Goal: Task Accomplishment & Management: Use online tool/utility

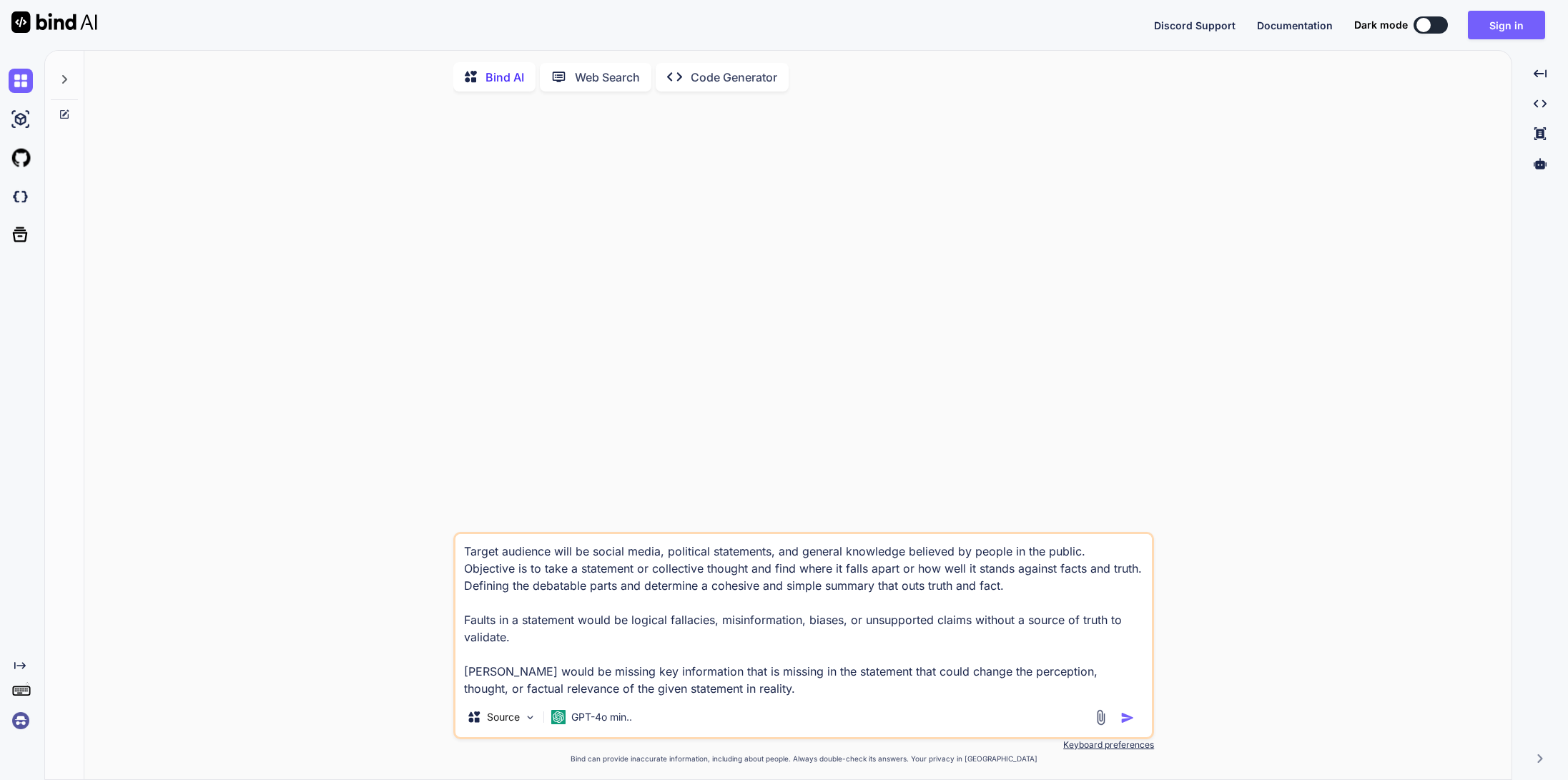
type textarea "x"
click at [589, 562] on textarea "Target audience will be social media, political statements, and general knowled…" at bounding box center [804, 615] width 697 height 163
click at [1518, 25] on button "Sign in" at bounding box center [1507, 25] width 78 height 29
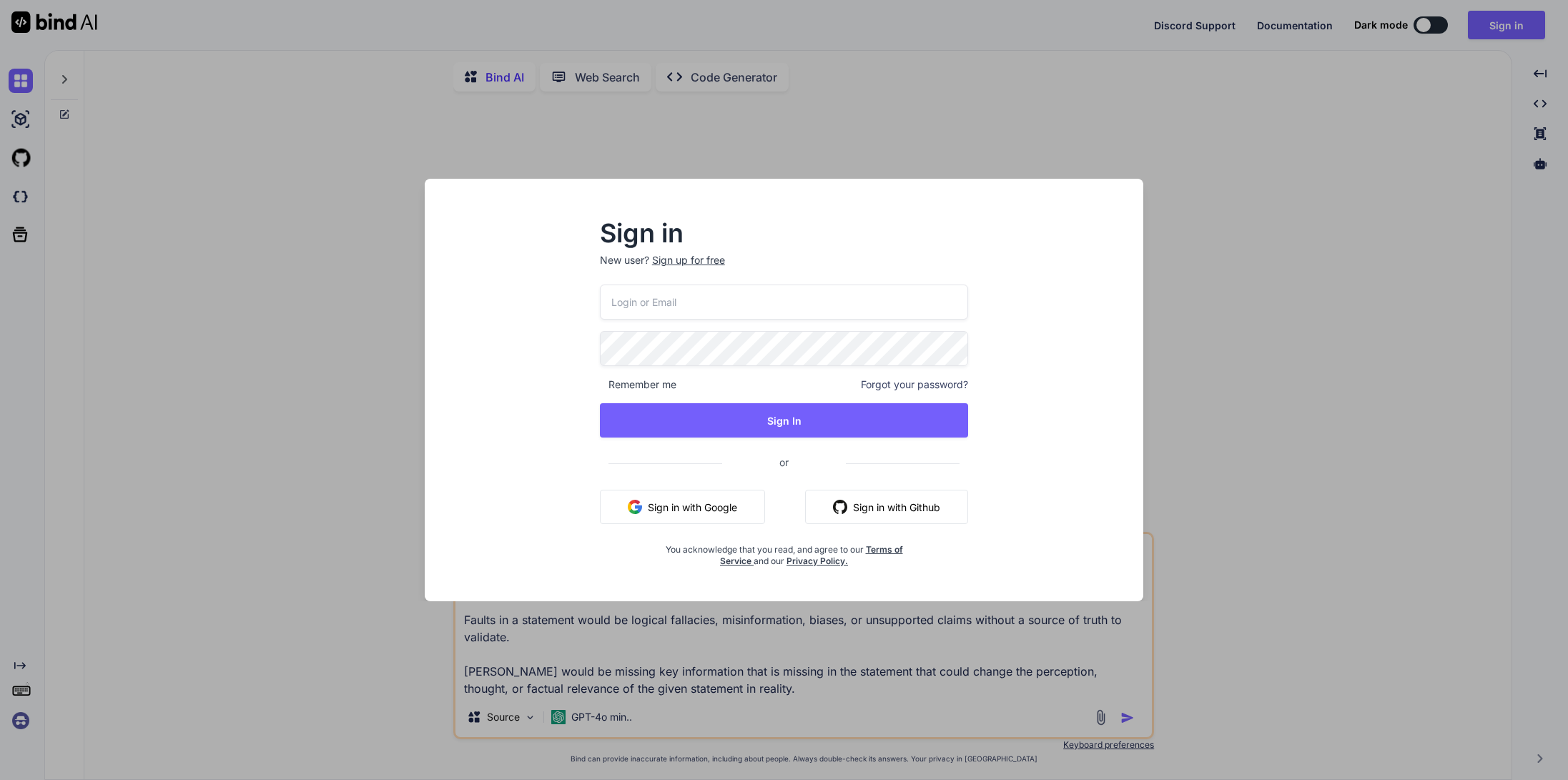
click at [719, 302] on input "email" at bounding box center [784, 302] width 369 height 35
click at [0, 779] on com-1password-button at bounding box center [0, 780] width 0 height 0
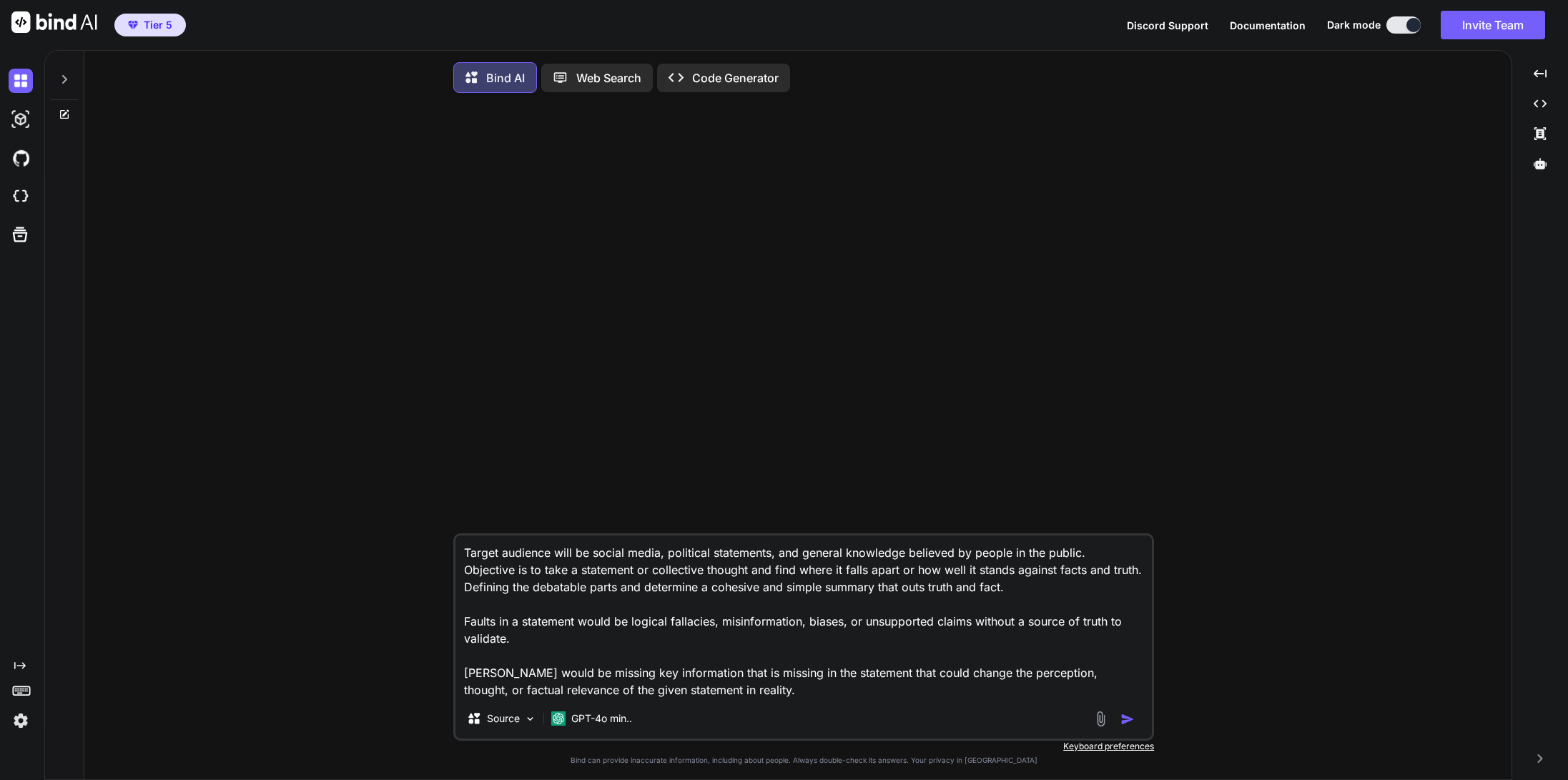
click at [25, 723] on img at bounding box center [20, 720] width 24 height 24
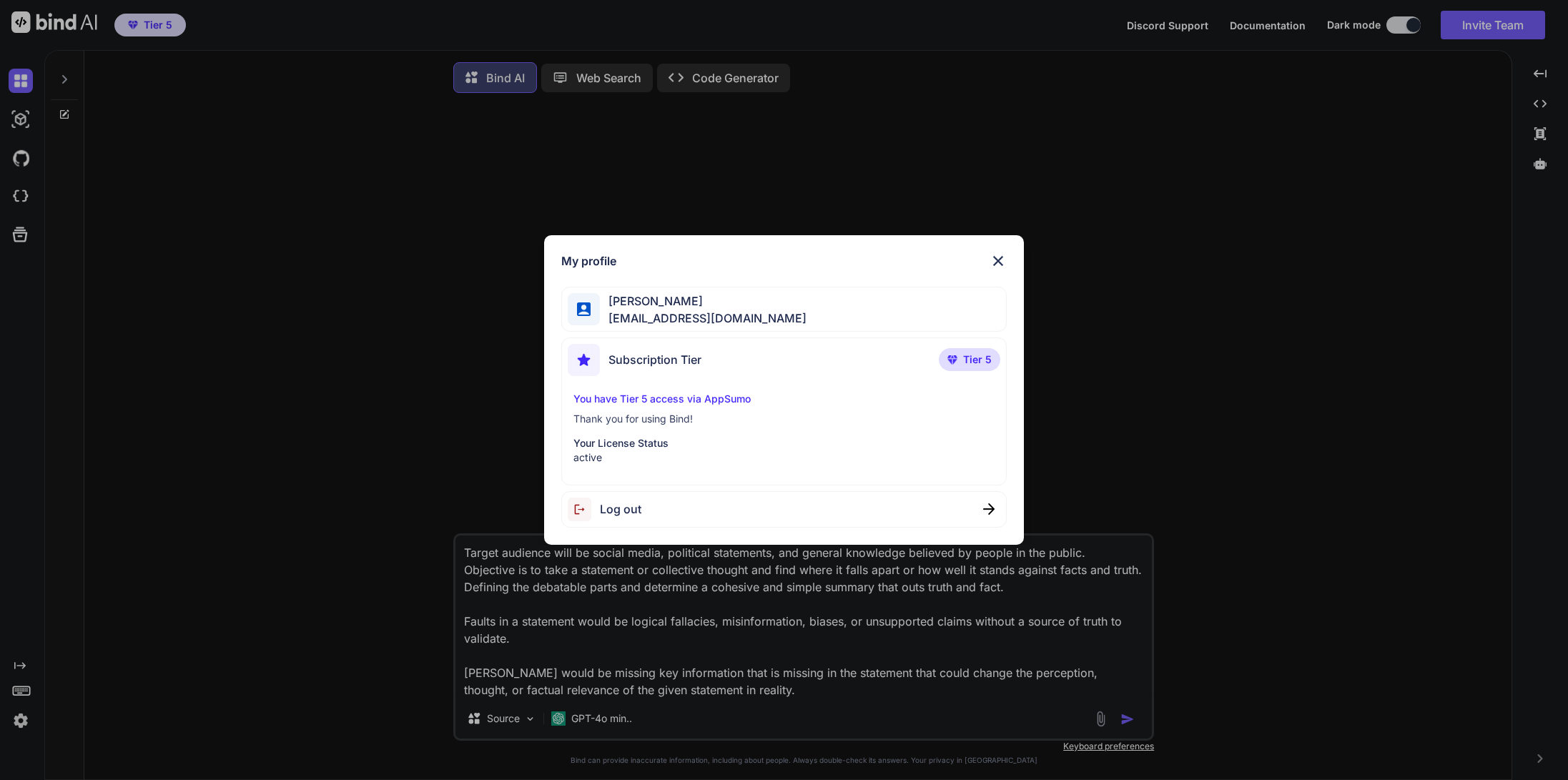
click at [998, 260] on img at bounding box center [998, 261] width 17 height 17
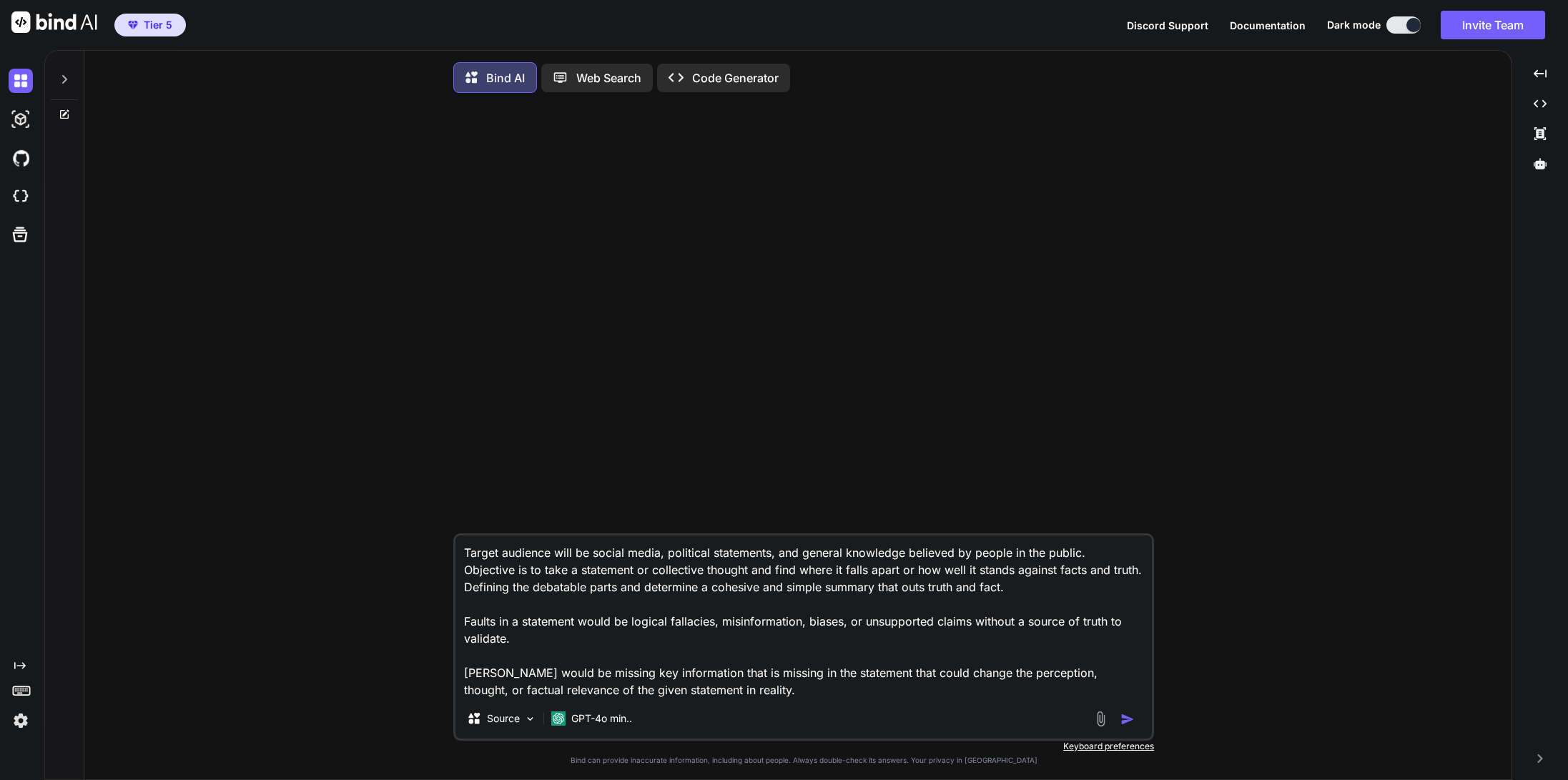
click at [668, 654] on textarea "Target audience will be social media, political statements, and general knowled…" at bounding box center [804, 616] width 697 height 163
paste textarea "[URL][DOMAIN_NAME]"
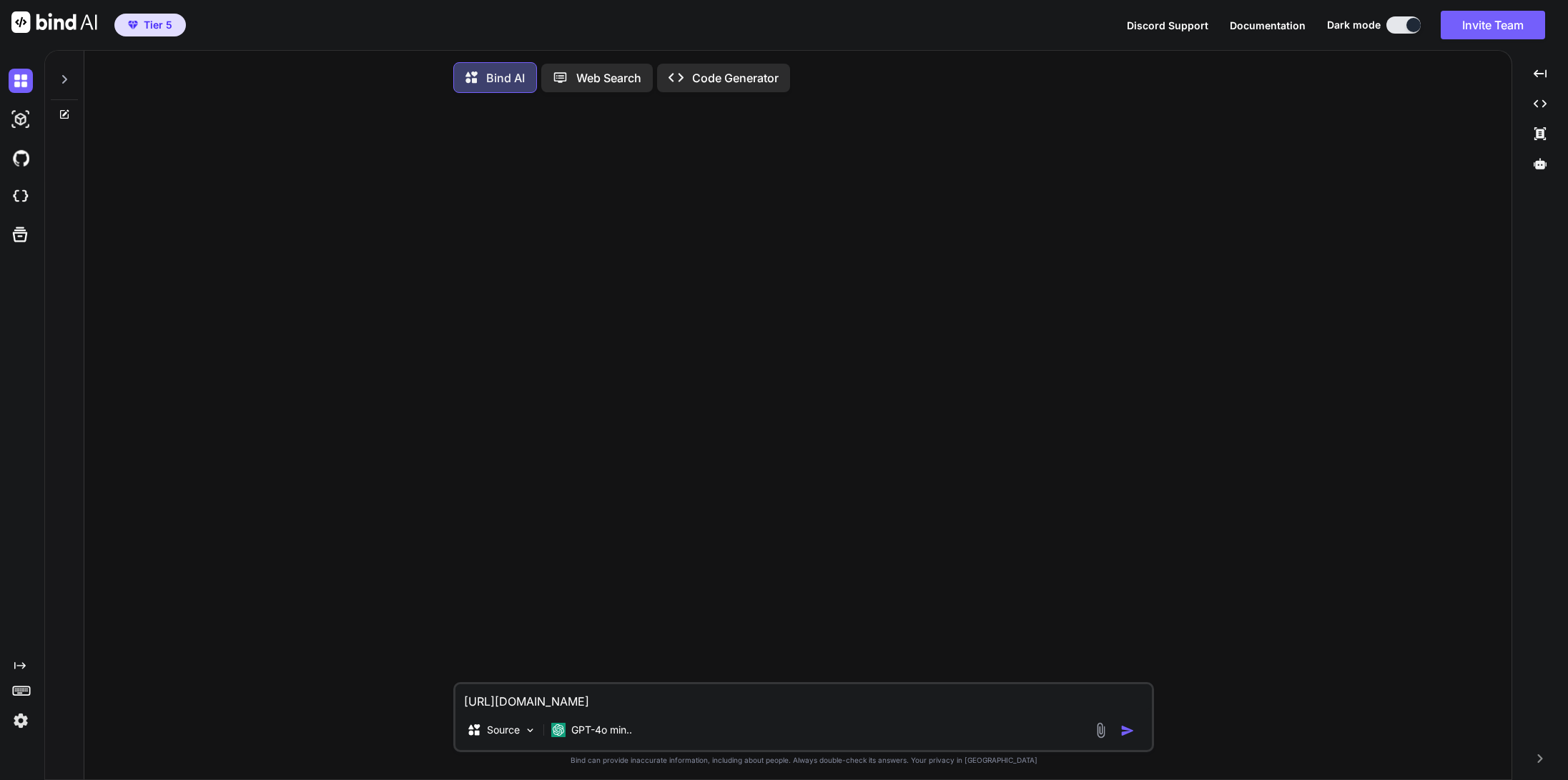
click at [464, 702] on textarea "[URL][DOMAIN_NAME]" at bounding box center [804, 697] width 697 height 26
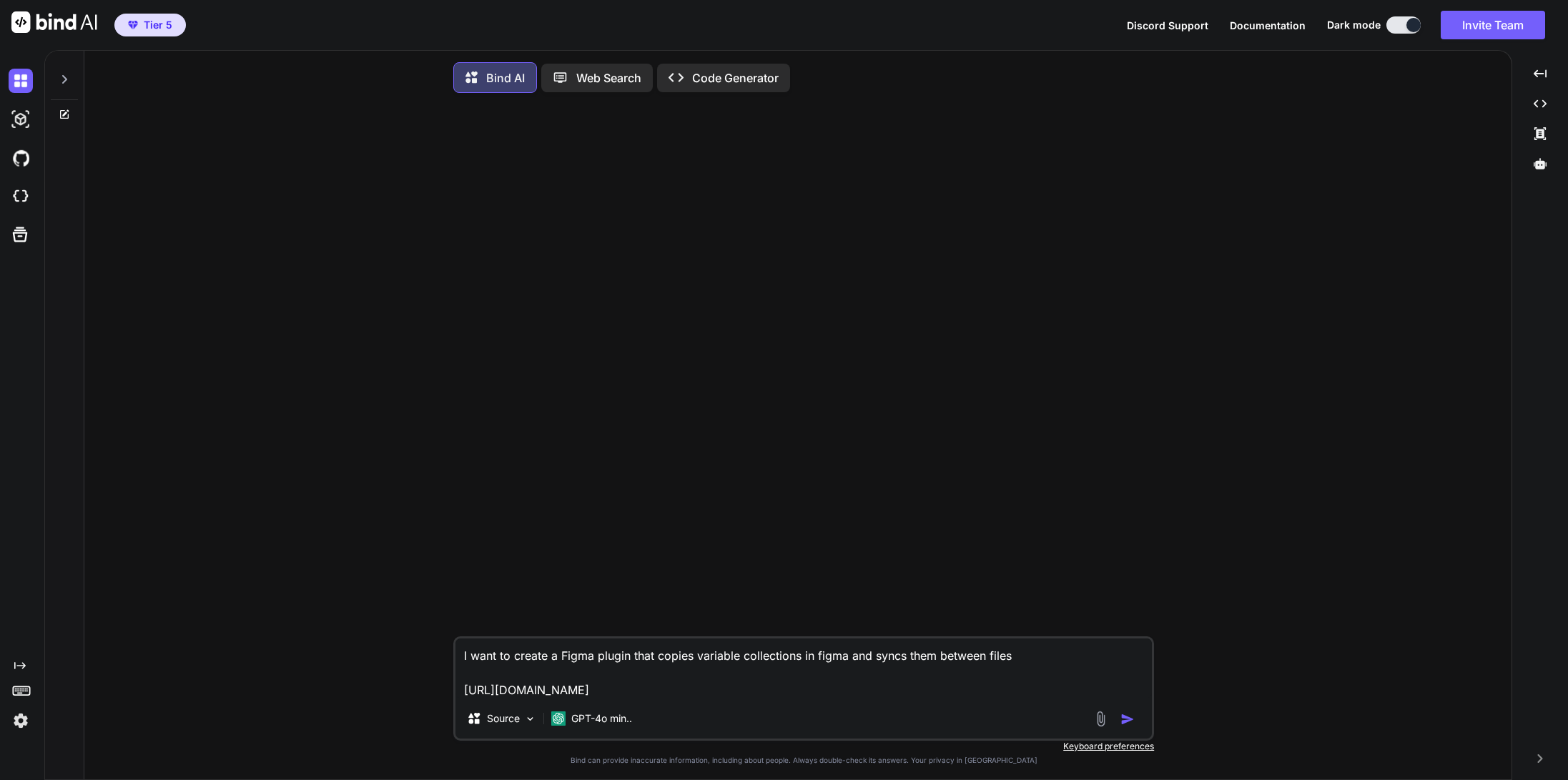
type textarea "I want to create a Figma plugin that copies variable collections in figma and s…"
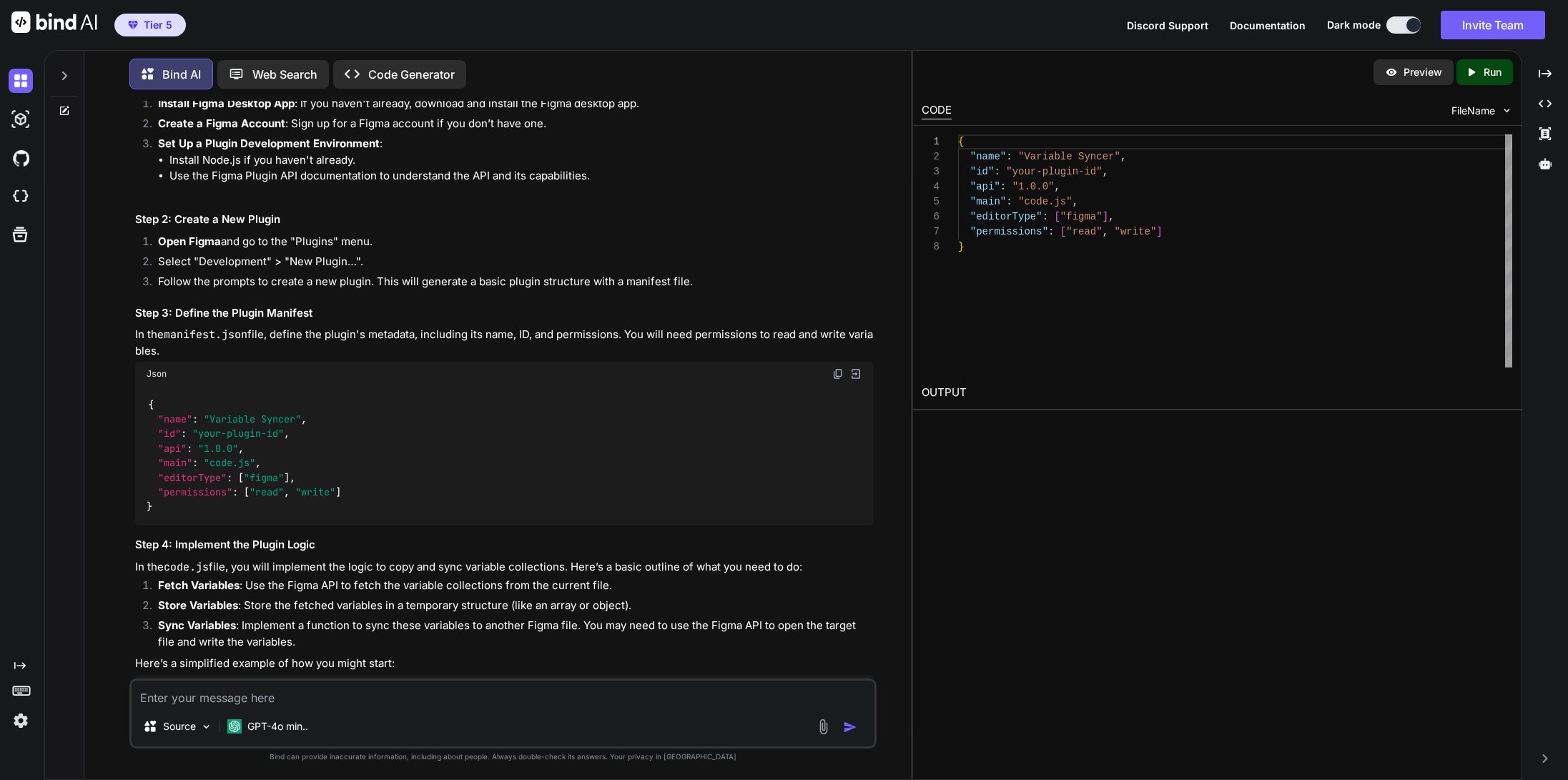
scroll to position [159, 0]
click at [838, 379] on img at bounding box center [838, 373] width 12 height 12
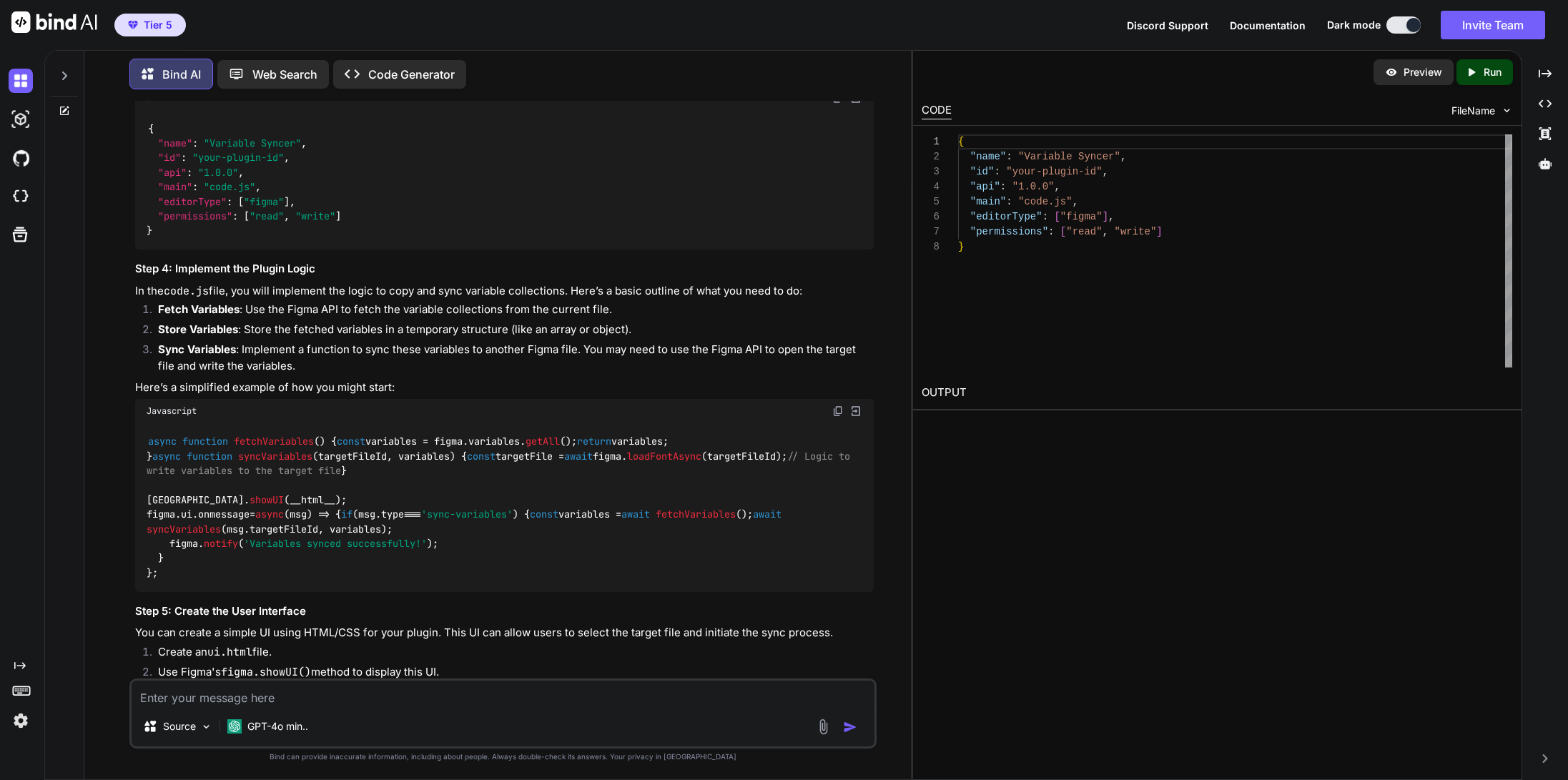
scroll to position [434, 0]
click at [835, 416] on img at bounding box center [838, 411] width 12 height 12
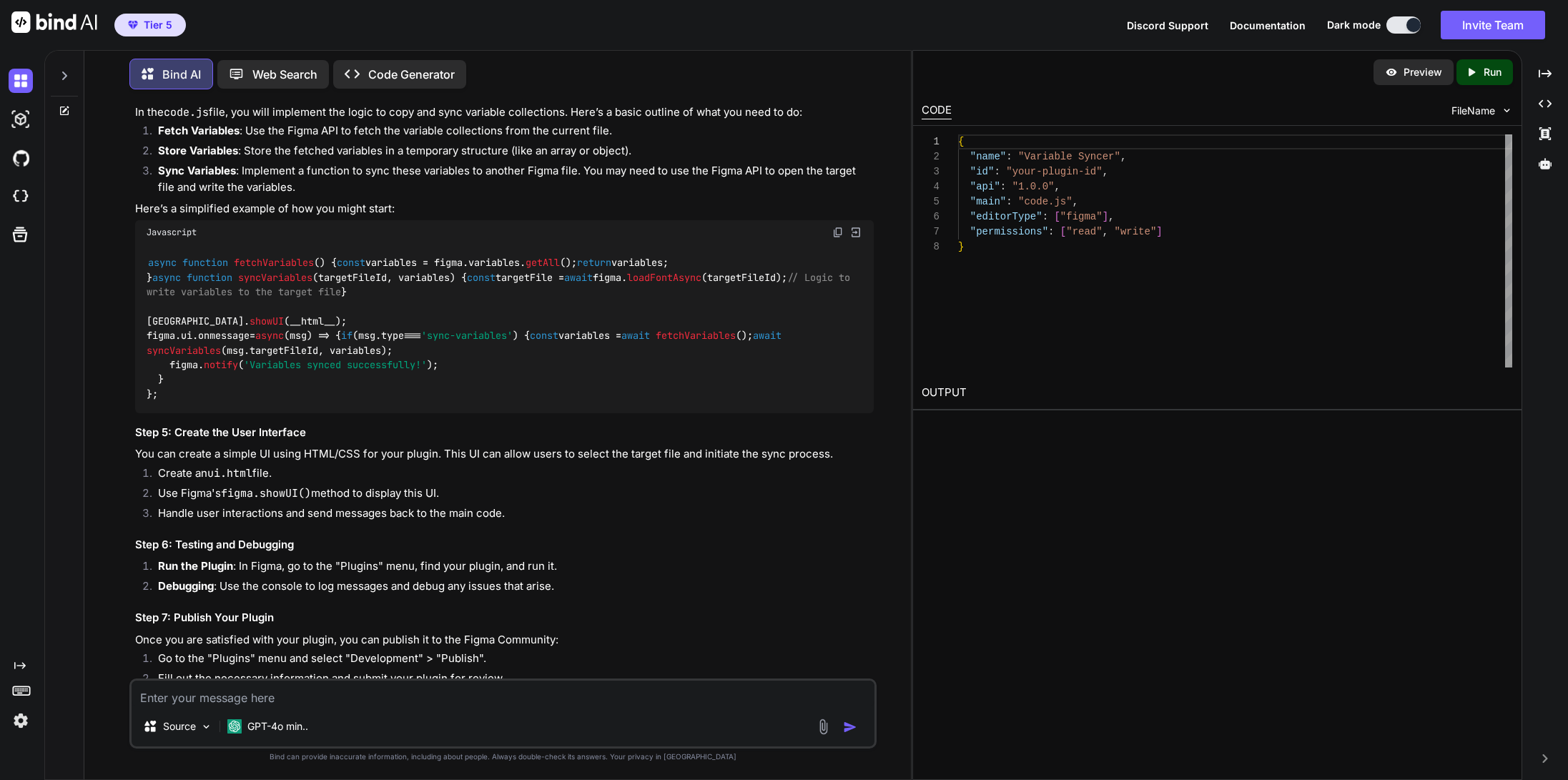
scroll to position [606, 0]
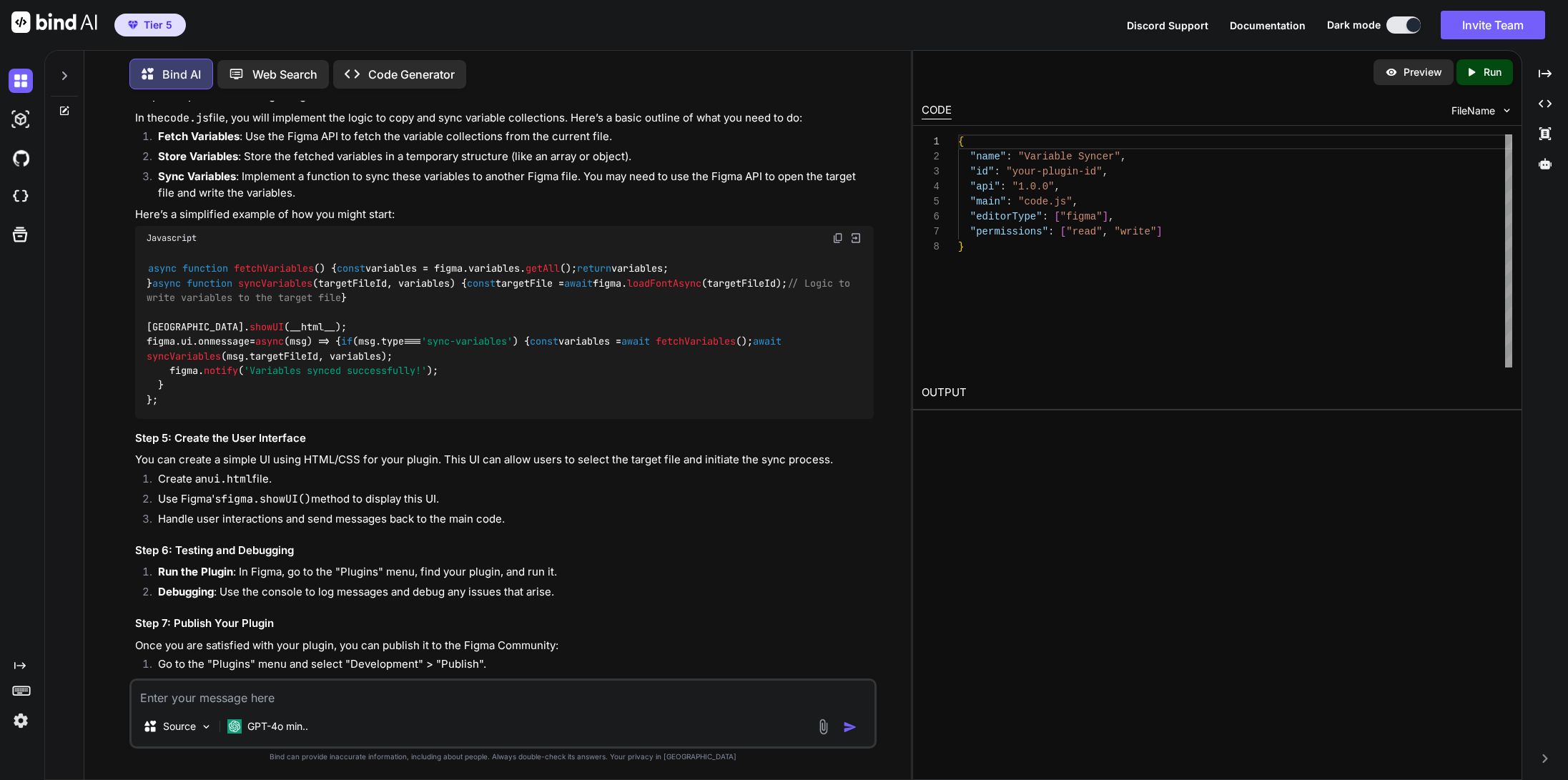
click at [838, 244] on img at bounding box center [838, 239] width 12 height 12
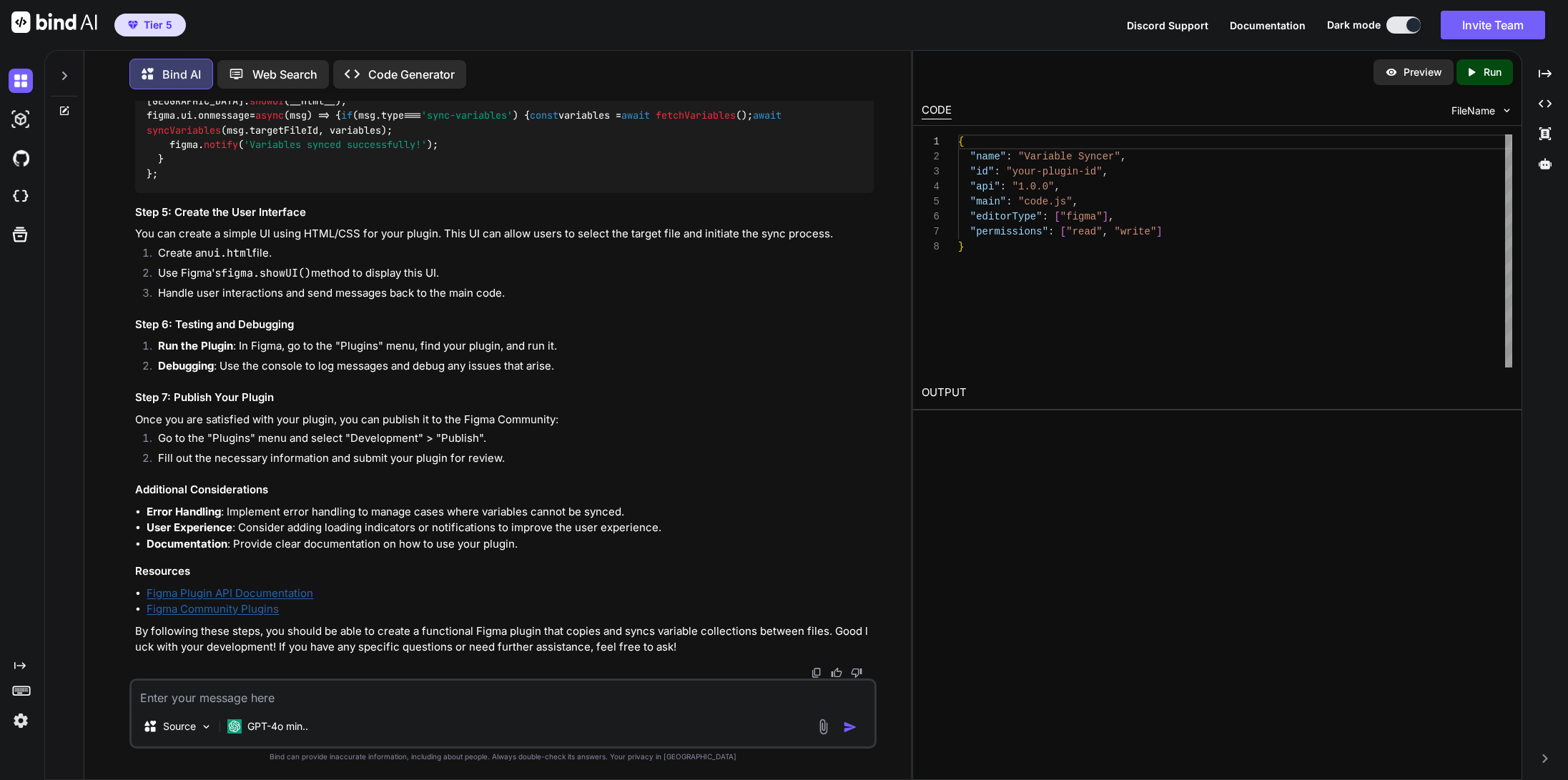
scroll to position [965, 0]
click at [299, 702] on textarea at bounding box center [503, 693] width 743 height 26
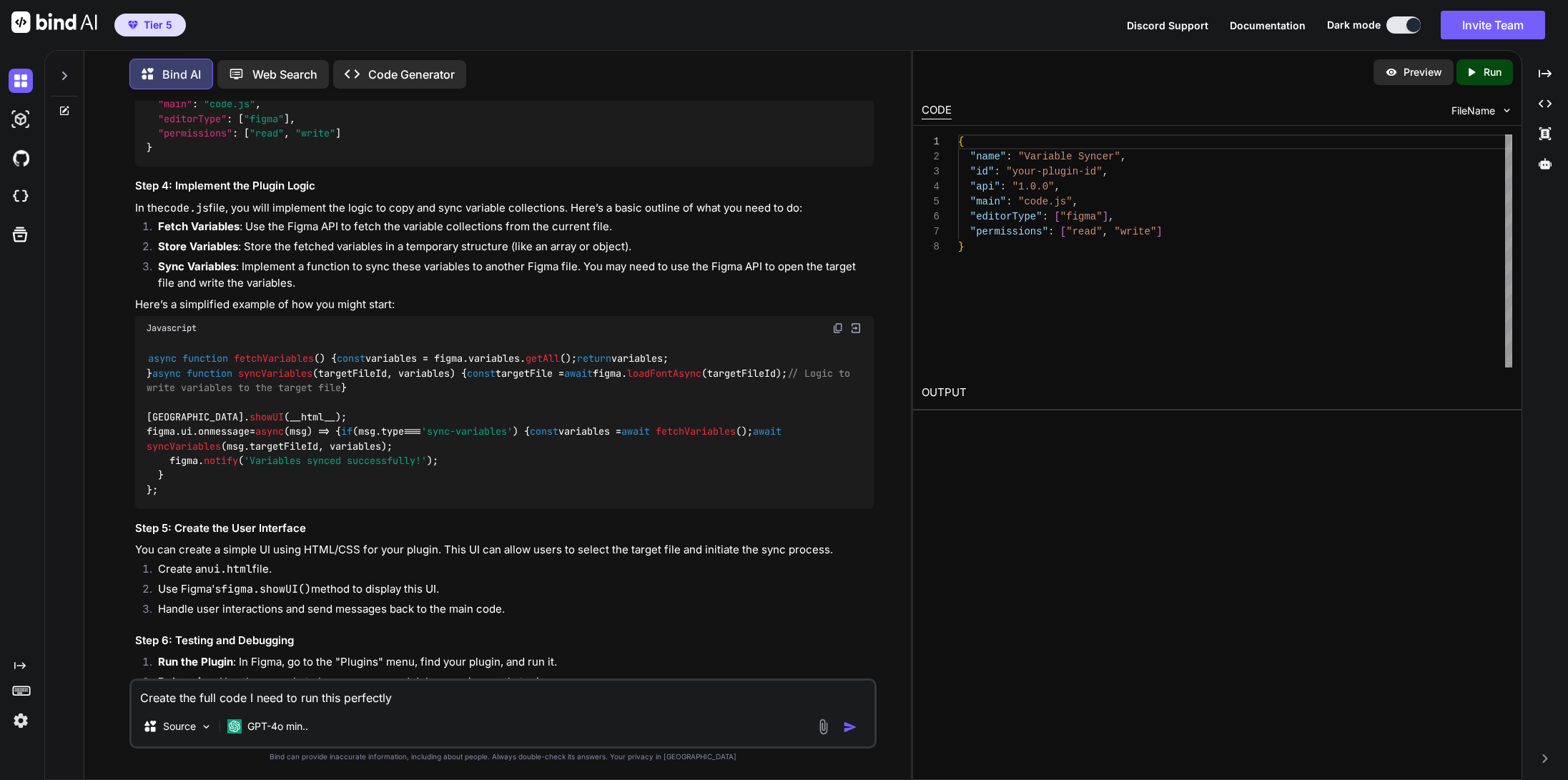
scroll to position [507, 0]
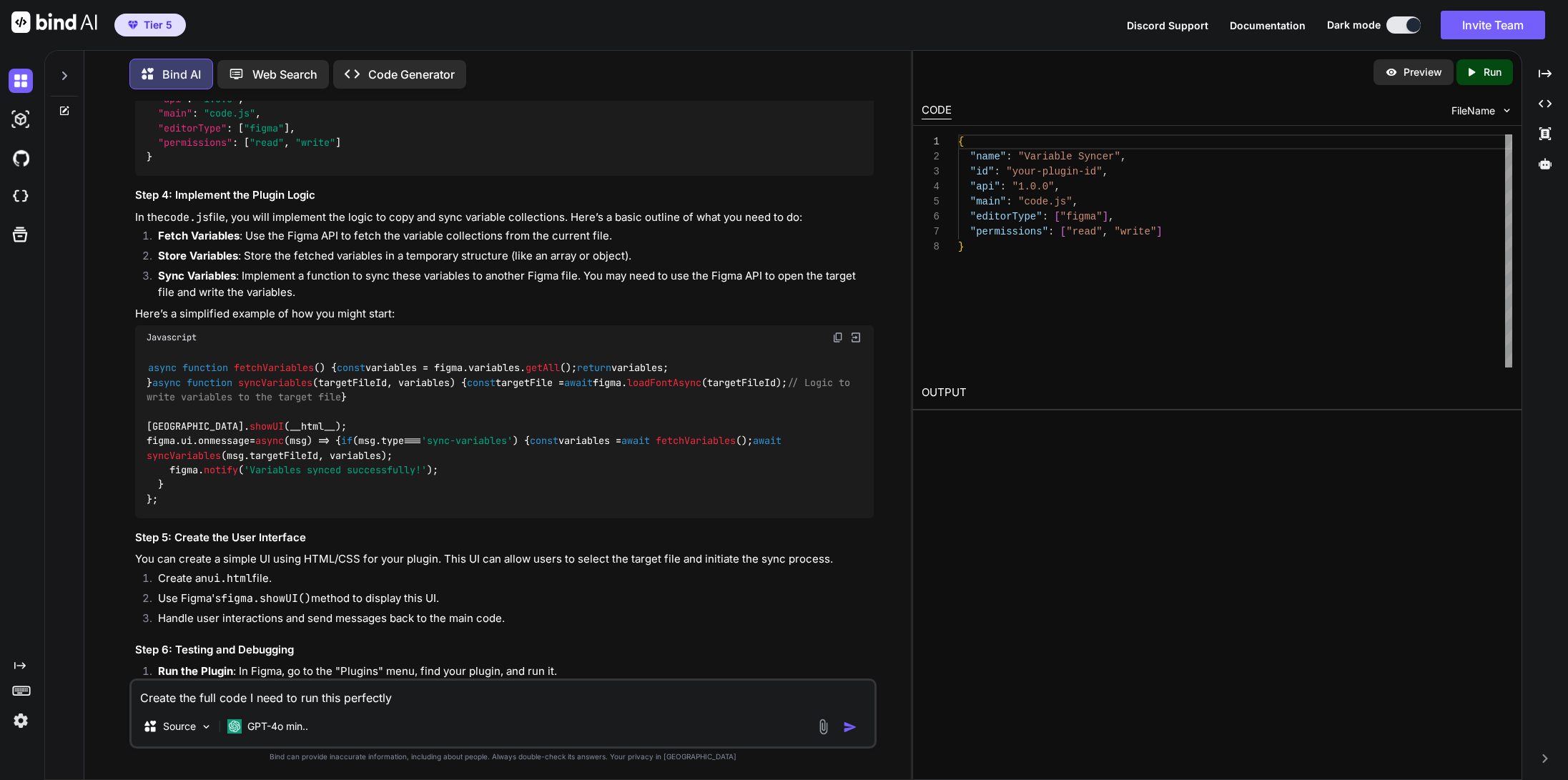
click at [247, 694] on textarea "Create the full code I need to run this perfectly" at bounding box center [503, 693] width 743 height 26
type textarea "Create the full code.js I need to run this perfectly"
click at [423, 692] on textarea "Create the full code.js I need to run this perfectly" at bounding box center [503, 693] width 743 height 26
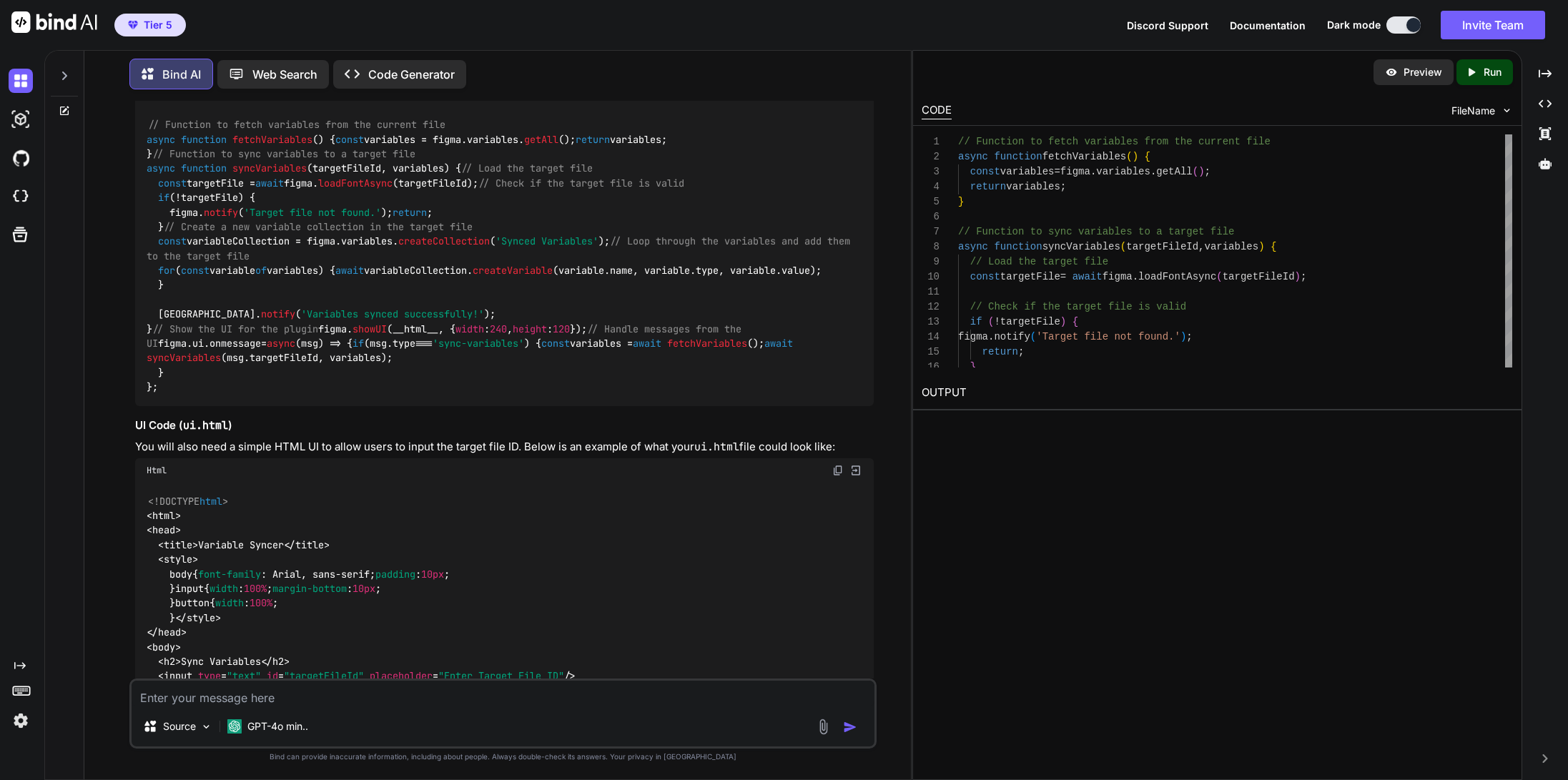
scroll to position [1585, 0]
click at [836, 96] on img at bounding box center [838, 90] width 12 height 12
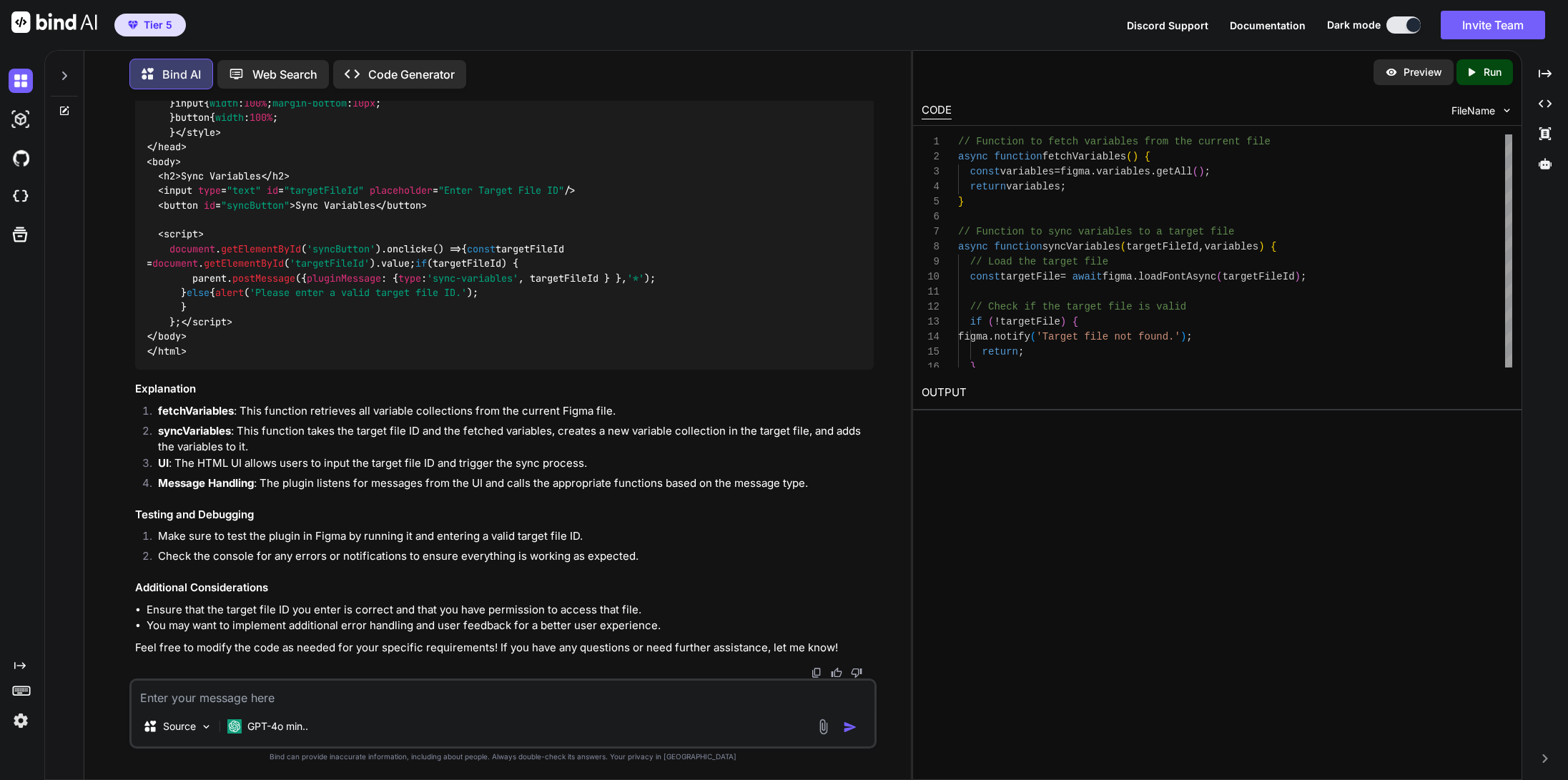
scroll to position [2109, 0]
